Goal: Check status

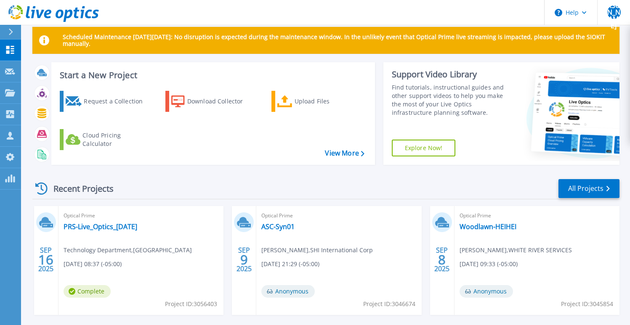
scroll to position [14, 0]
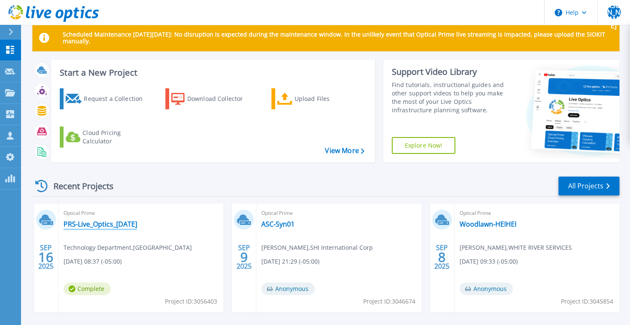
click at [121, 223] on link "PRS-Live_Optics_[DATE]" at bounding box center [101, 224] width 74 height 8
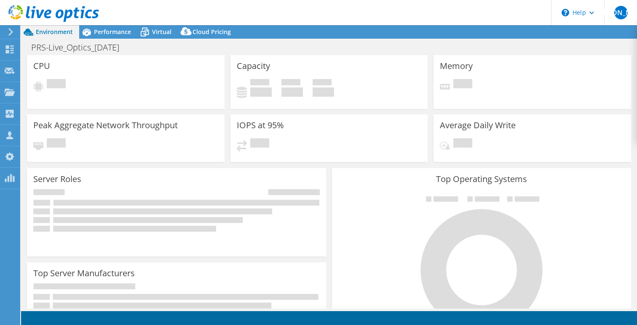
select select "USD"
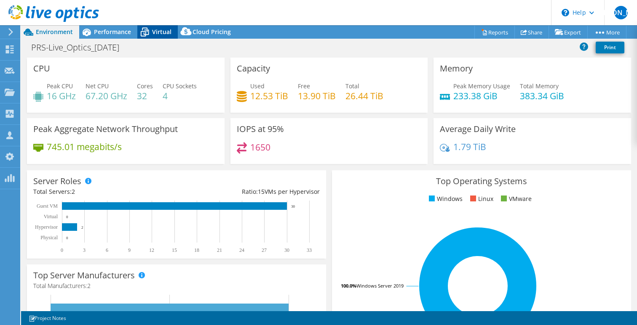
click at [156, 29] on span "Virtual" at bounding box center [161, 32] width 19 height 8
